Goal: Find specific page/section: Find specific page/section

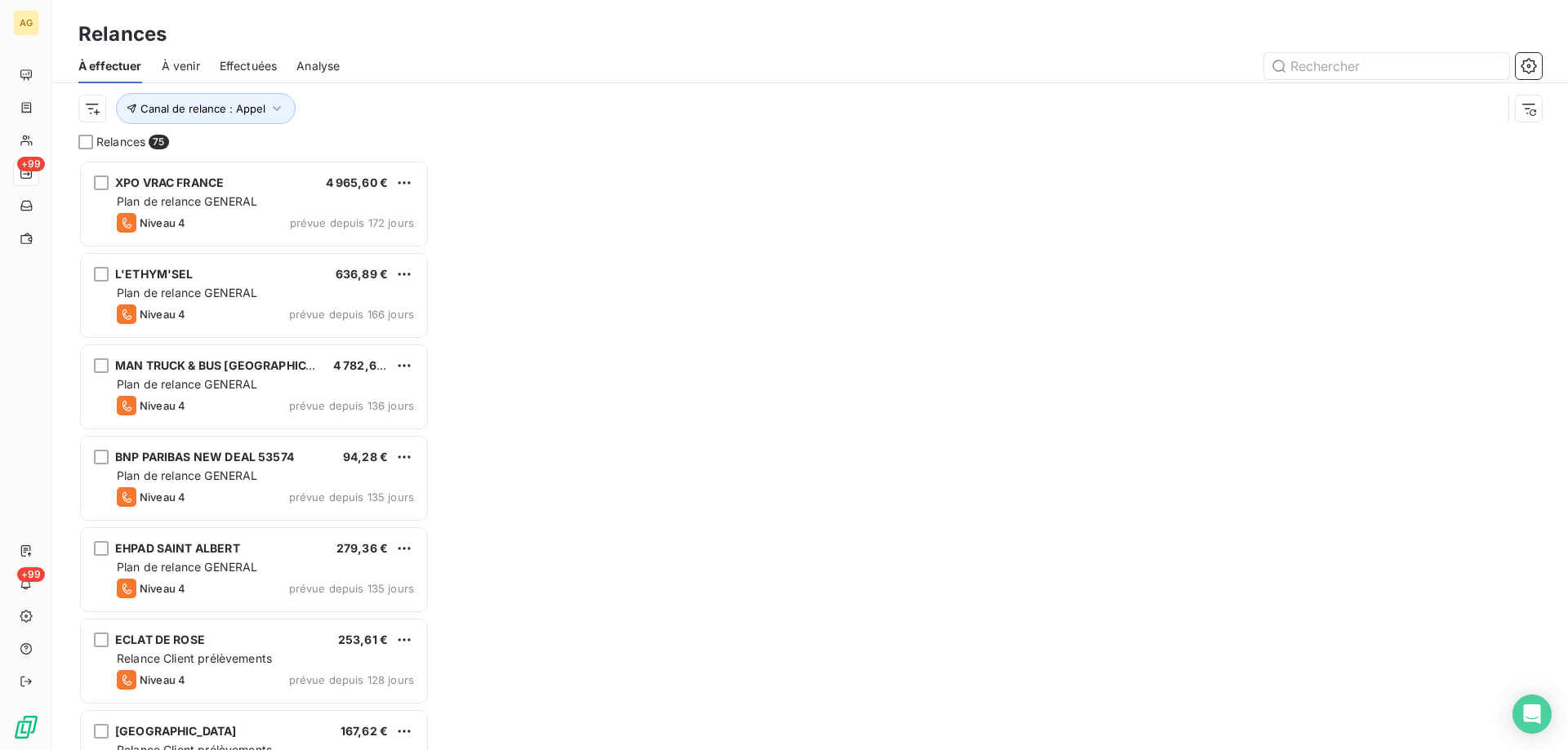
scroll to position [578, 339]
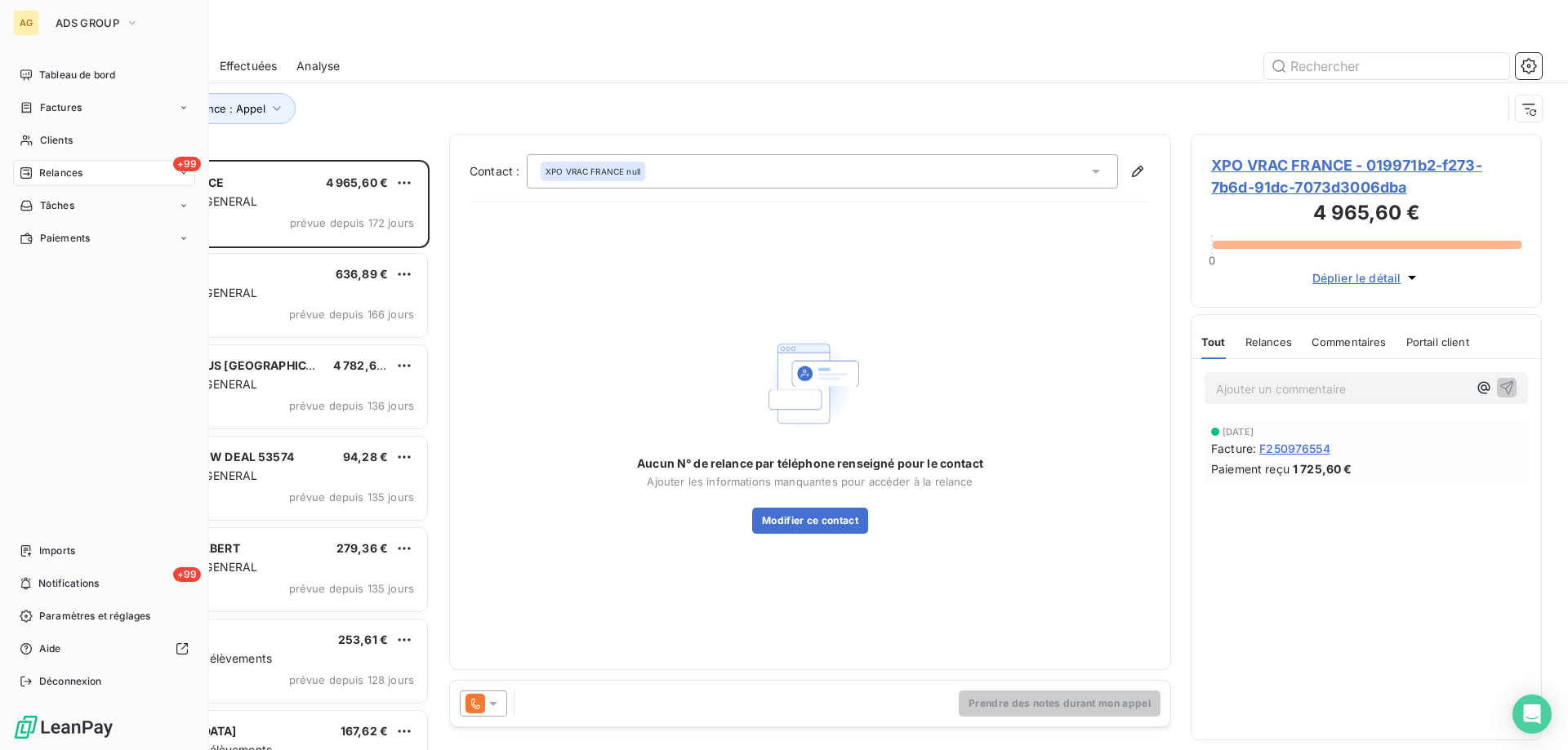
click at [45, 137] on span "Clients" at bounding box center [55, 140] width 32 height 15
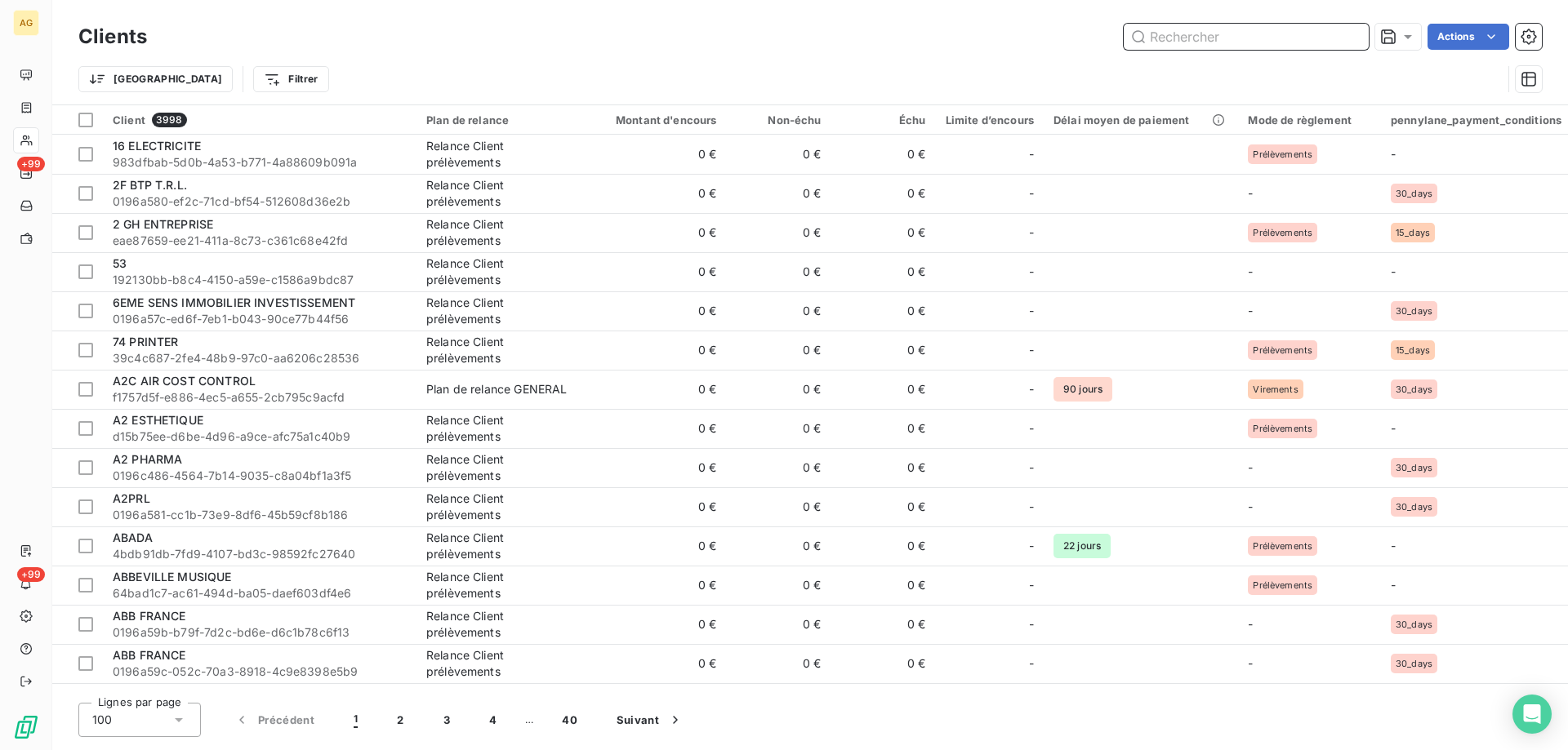
click at [1179, 44] on input "text" at bounding box center [1246, 37] width 245 height 26
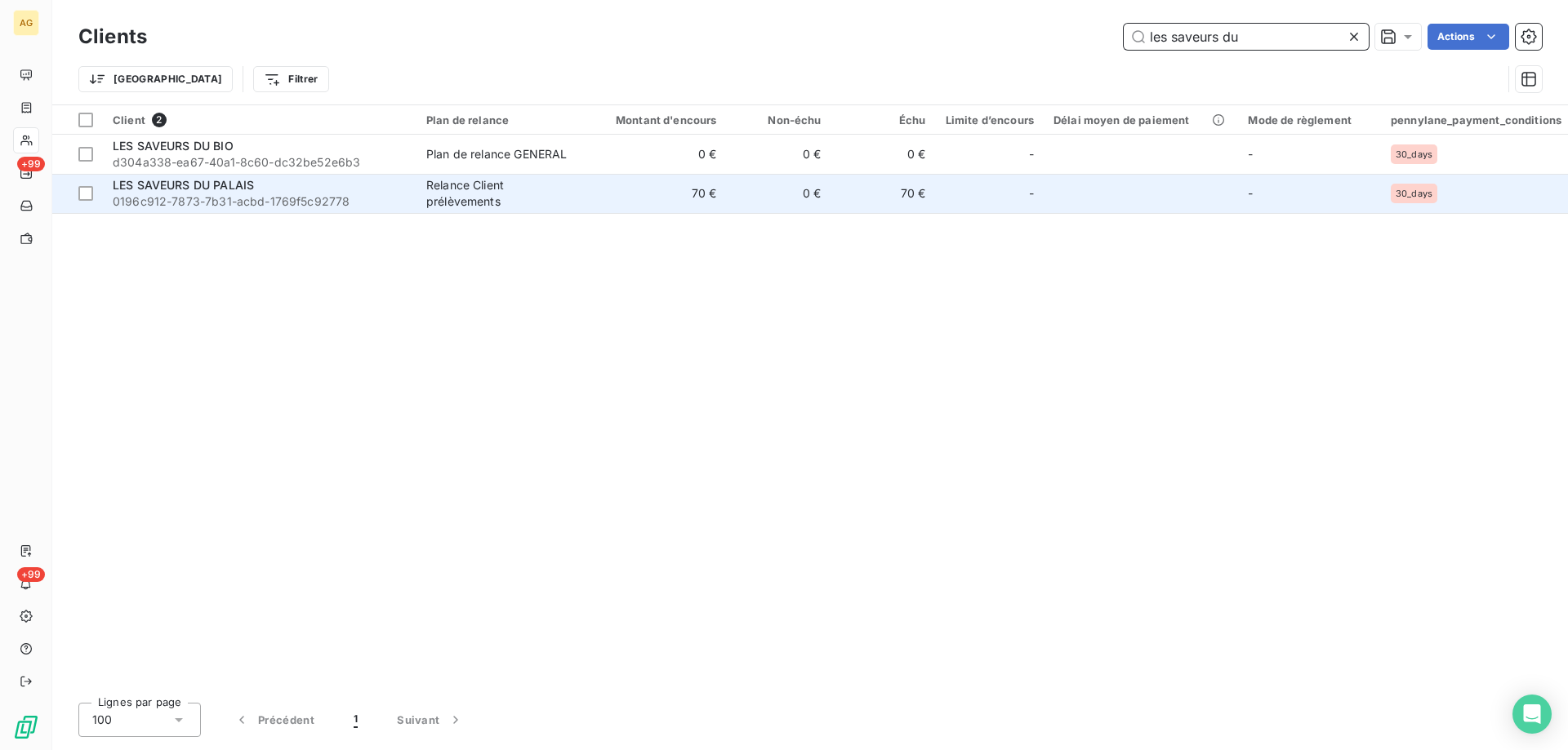
type input "les saveurs du"
click at [333, 204] on span "0196c912-7873-7b31-acbd-1769f5c92778" at bounding box center [260, 201] width 294 height 17
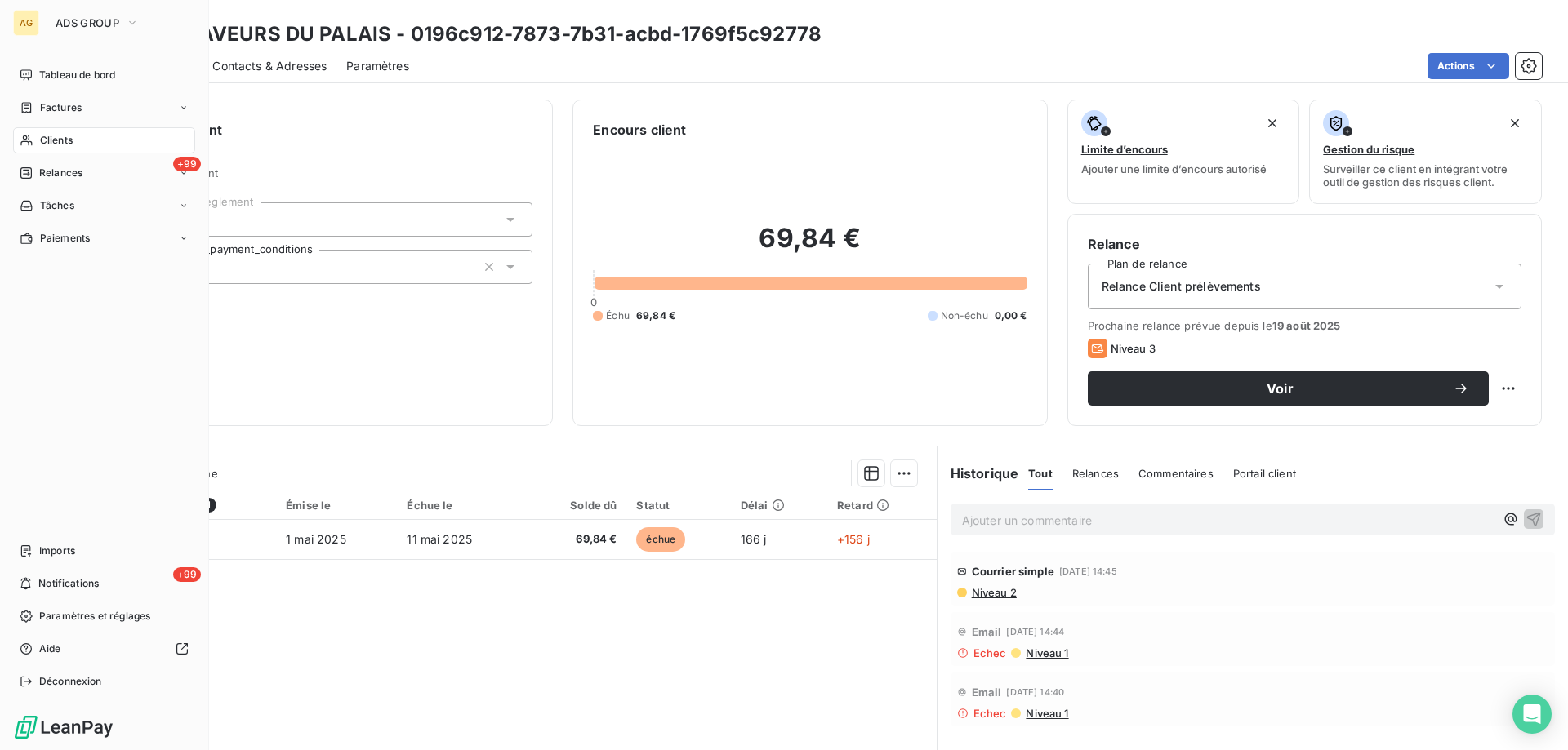
click at [41, 142] on span "Clients" at bounding box center [55, 140] width 32 height 15
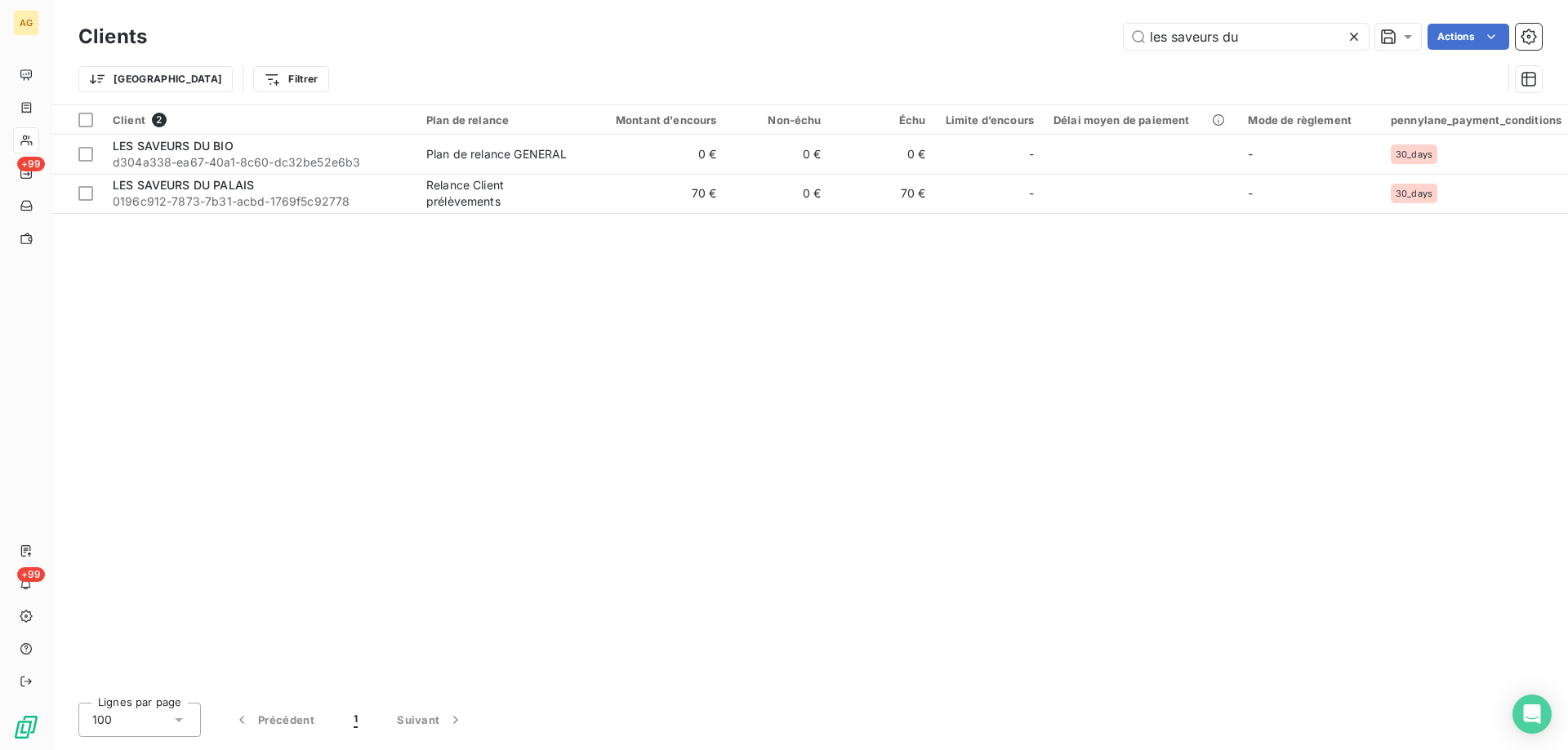
drag, startPoint x: 1257, startPoint y: 34, endPoint x: 990, endPoint y: 36, distance: 267.0
click at [1004, 39] on div "les saveurs du Actions" at bounding box center [854, 37] width 1375 height 26
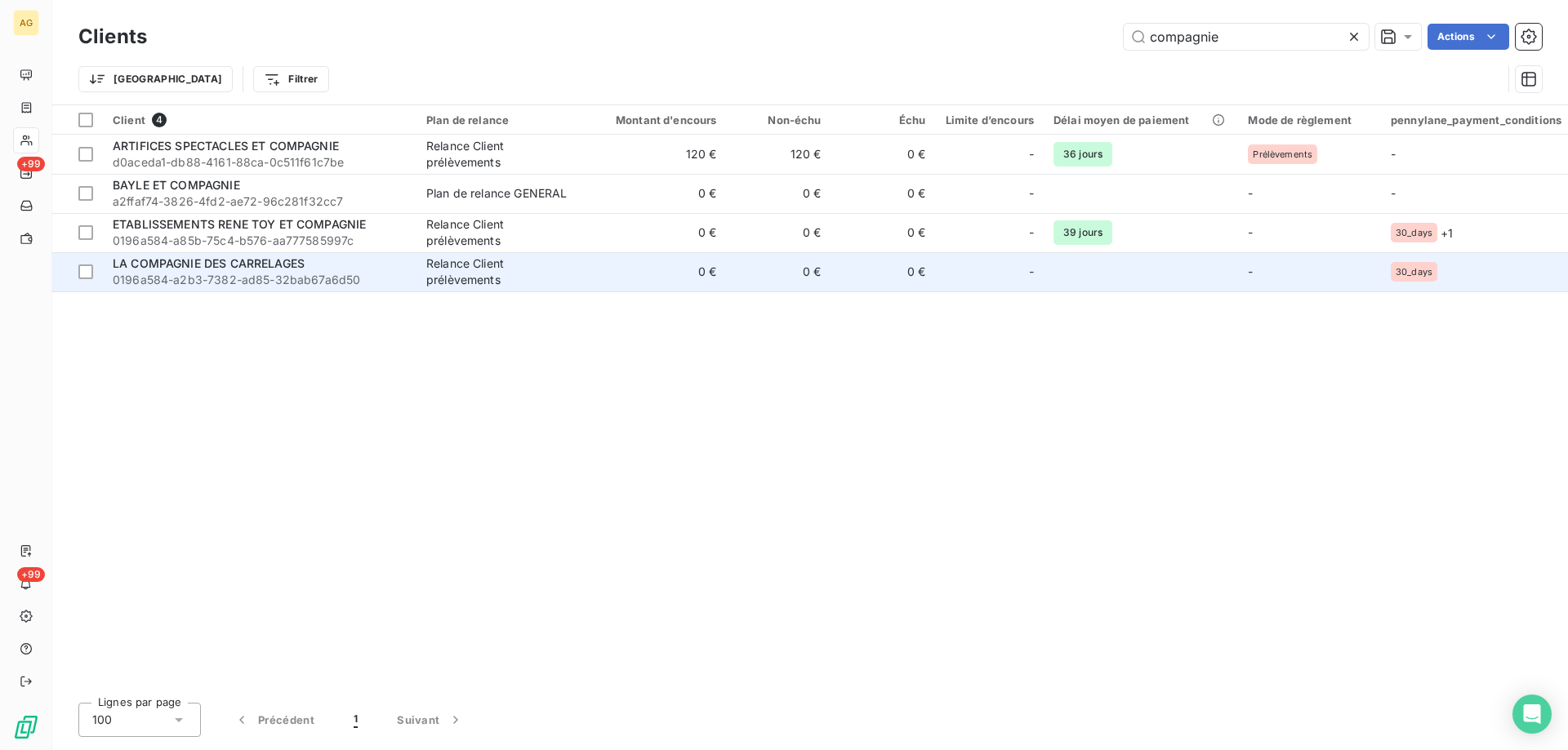
type input "compagnie"
click at [247, 274] on span "0196a584-a2b3-7382-ad85-32bab67a6d50" at bounding box center [260, 280] width 294 height 17
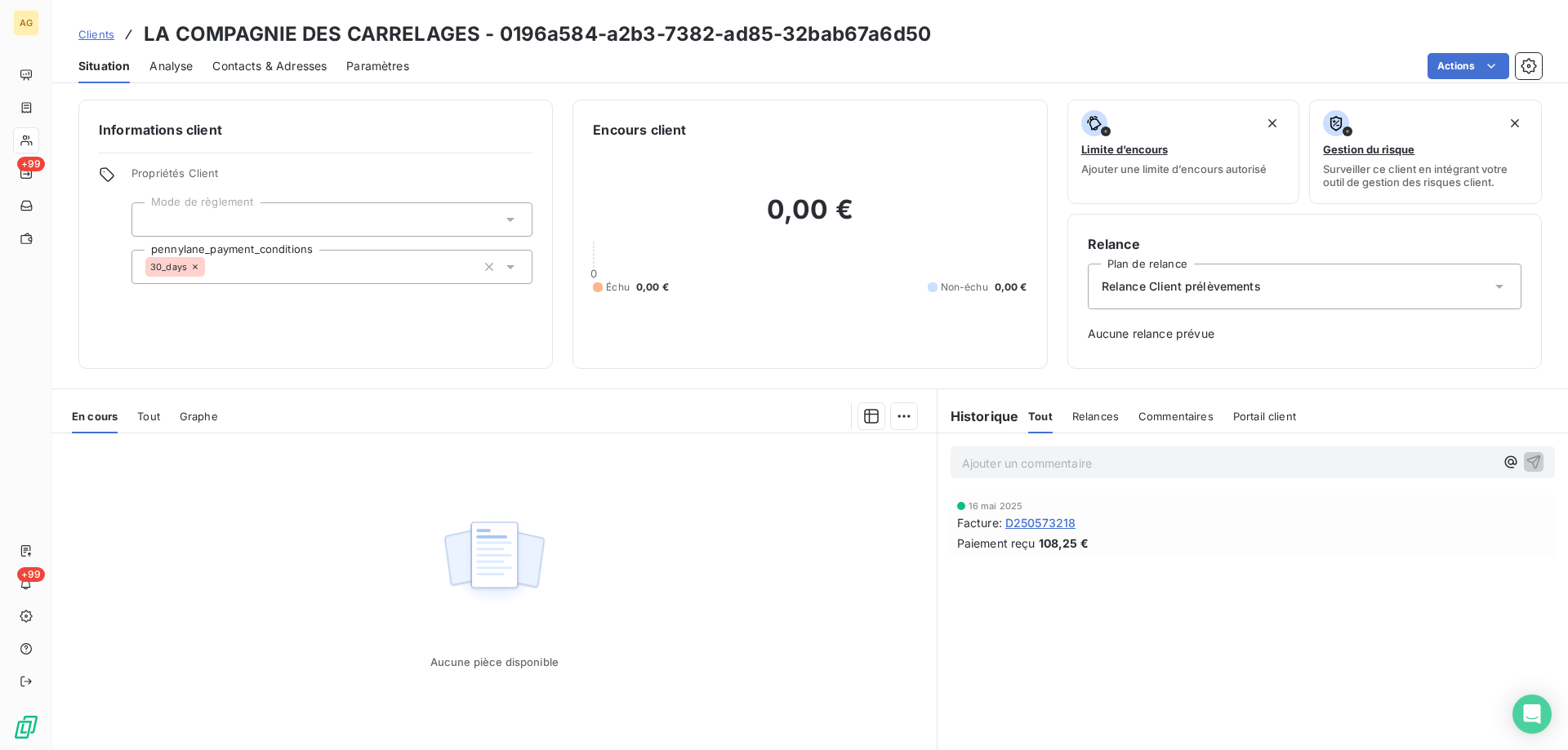
click at [148, 414] on span "Tout" at bounding box center [148, 417] width 23 height 13
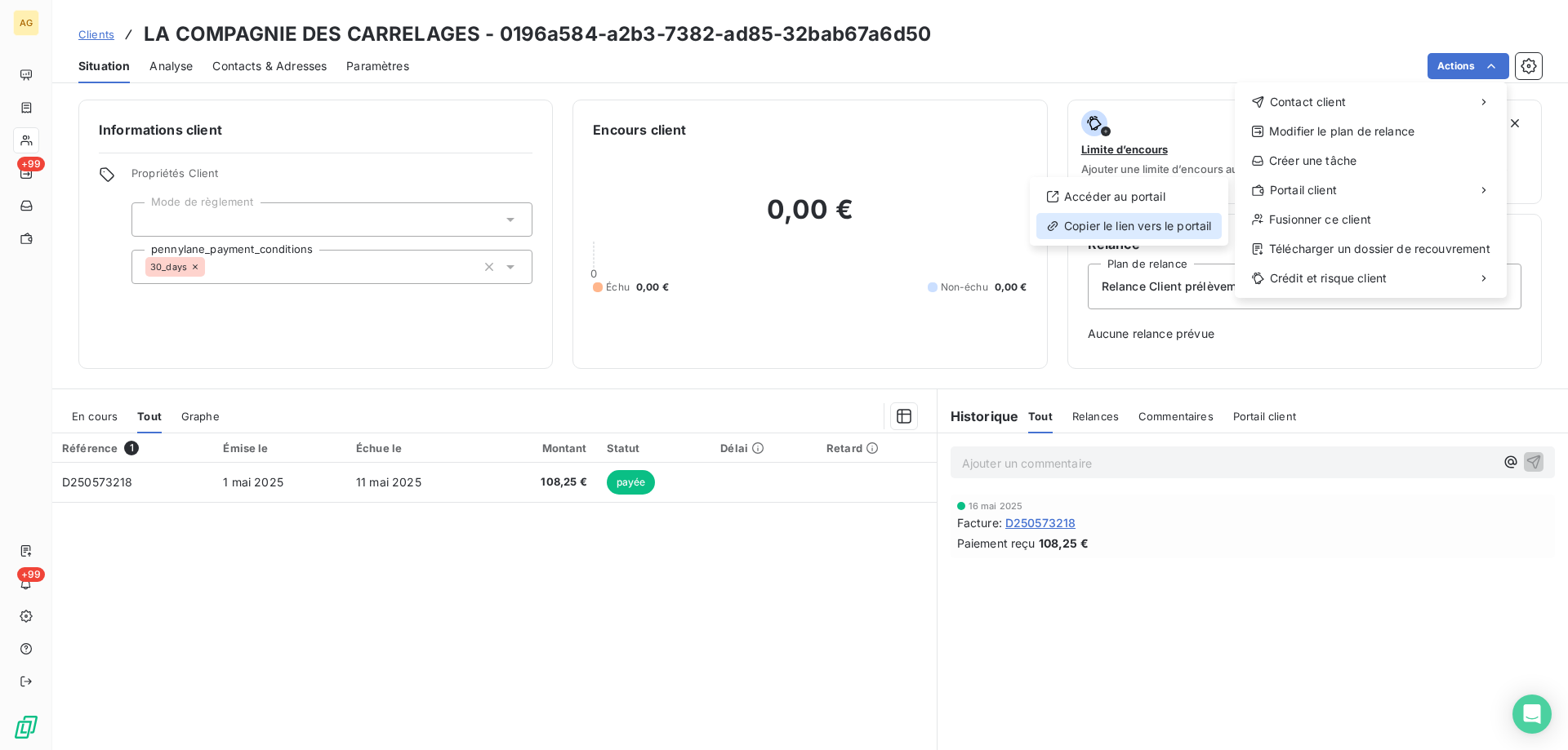
click at [1111, 221] on div "Copier le lien vers le portail" at bounding box center [1128, 226] width 186 height 26
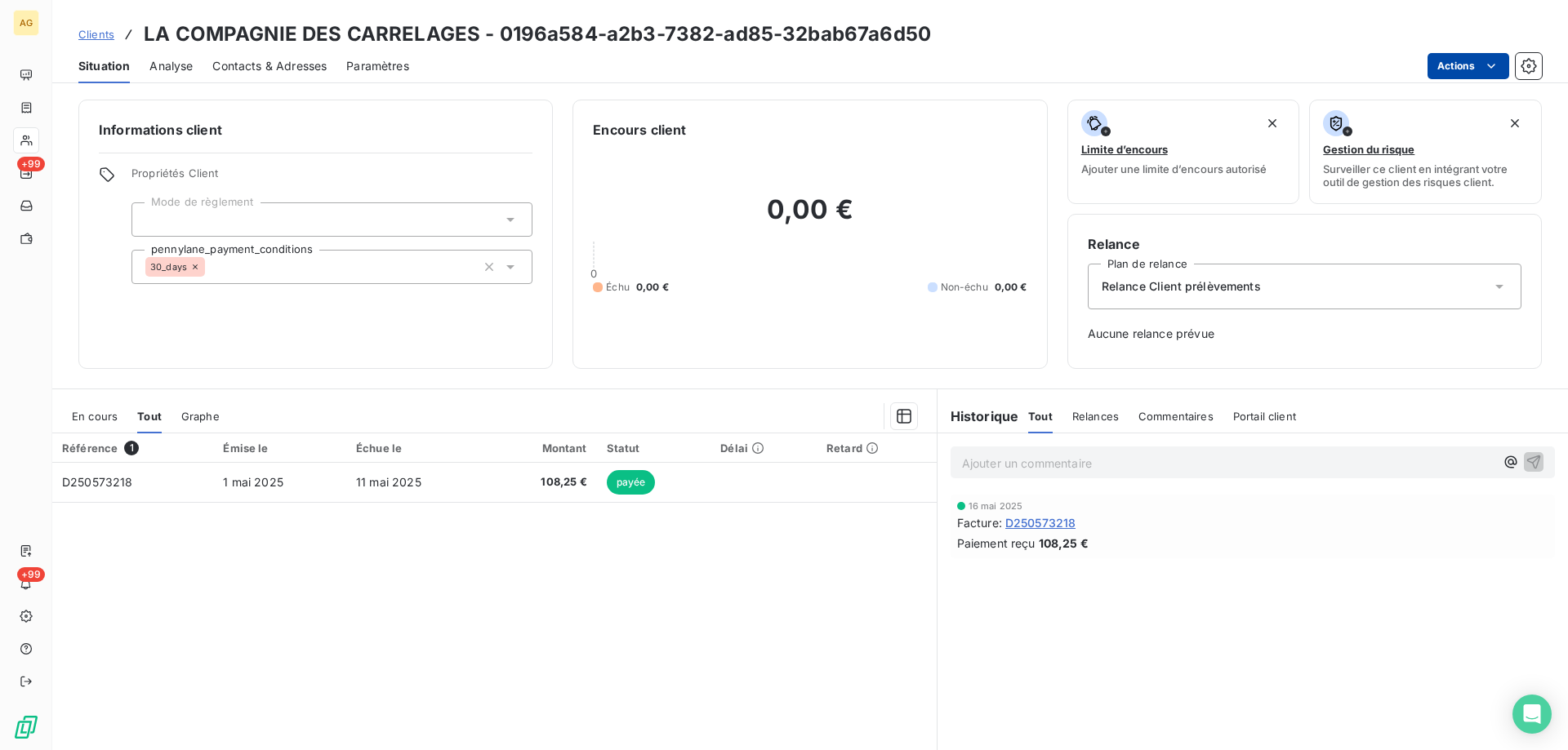
click at [1481, 72] on html "AG +99 +99 Clients LA COMPAGNIE DES CARRELAGES - 0196a584-a2b3-7382-ad85-32bab6…" at bounding box center [784, 375] width 1568 height 750
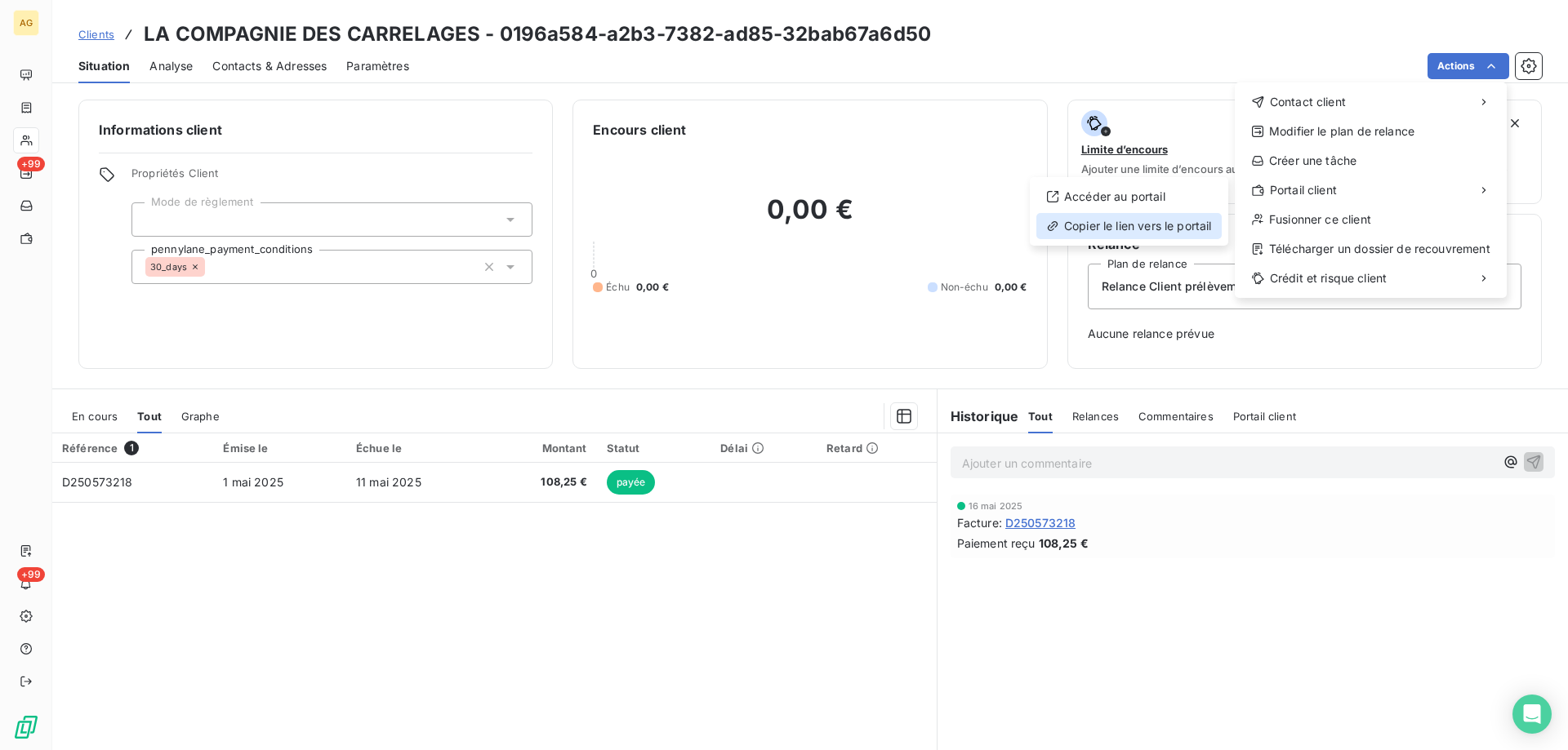
click at [1128, 224] on div "Copier le lien vers le portail" at bounding box center [1128, 226] width 186 height 26
